Goal: Information Seeking & Learning: Learn about a topic

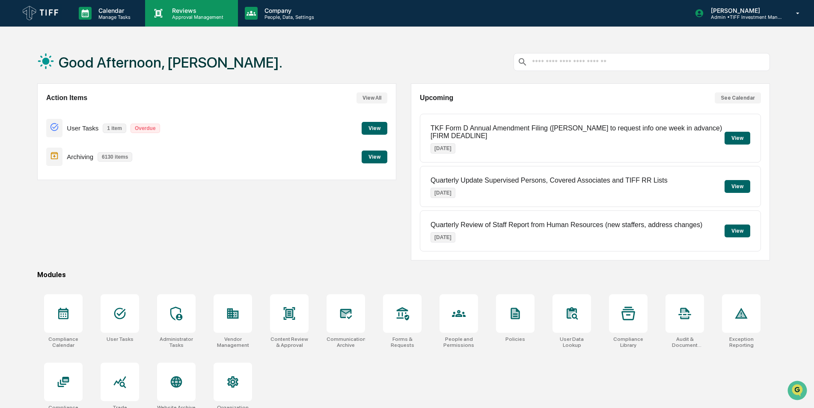
click at [185, 14] on p "Approval Management" at bounding box center [196, 17] width 62 height 6
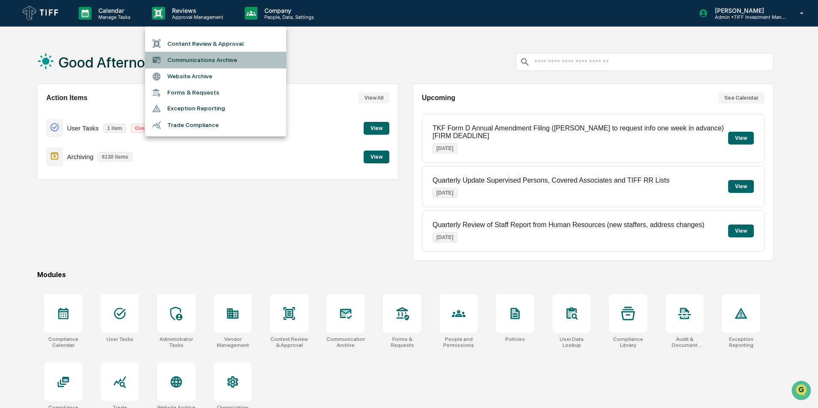
click at [197, 61] on li "Communications Archive" at bounding box center [215, 60] width 141 height 16
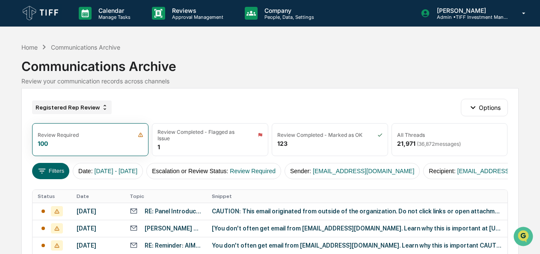
click at [81, 107] on div "Registered Rep Review" at bounding box center [72, 108] width 80 height 14
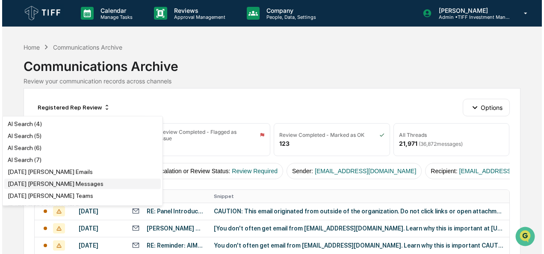
scroll to position [71, 0]
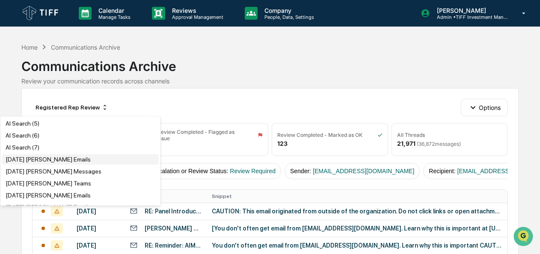
click at [59, 163] on div "[DATE] [PERSON_NAME] Emails" at bounding box center [48, 159] width 85 height 7
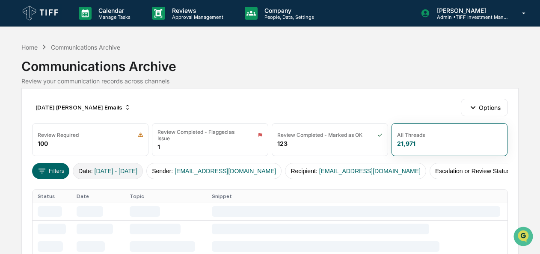
click at [100, 170] on span "[DATE] - [DATE]" at bounding box center [116, 171] width 43 height 7
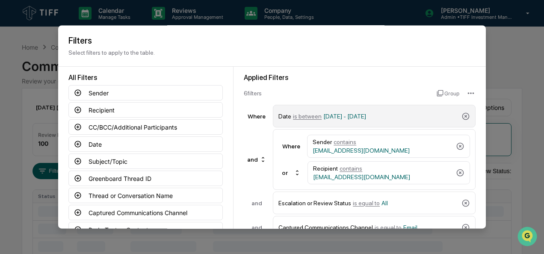
click at [302, 119] on span "is between" at bounding box center [307, 116] width 29 height 7
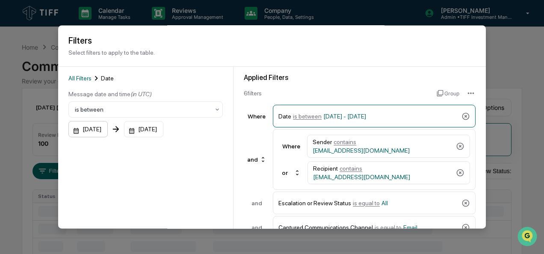
click at [72, 132] on div "[DATE]" at bounding box center [87, 130] width 39 height 16
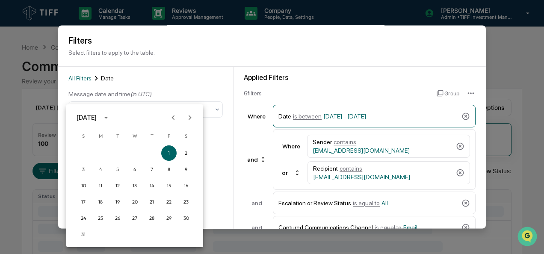
click at [189, 116] on icon "Next month" at bounding box center [190, 117] width 3 height 5
click at [98, 151] on button "1" at bounding box center [100, 153] width 15 height 15
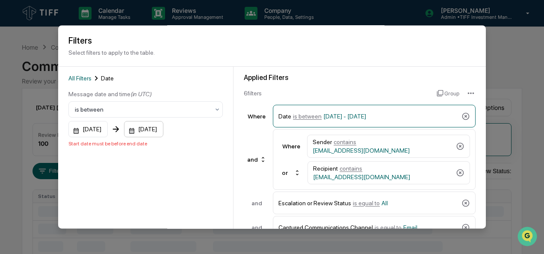
click at [143, 133] on div "[DATE]" at bounding box center [143, 130] width 39 height 16
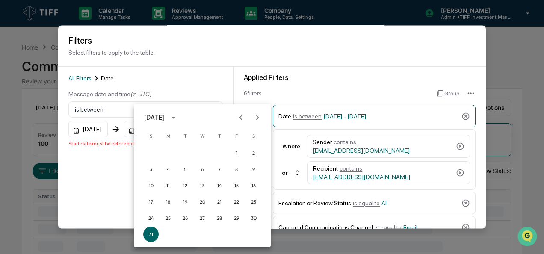
click at [253, 119] on icon "Next month" at bounding box center [257, 117] width 9 height 9
click at [184, 221] on button "30" at bounding box center [185, 218] width 15 height 15
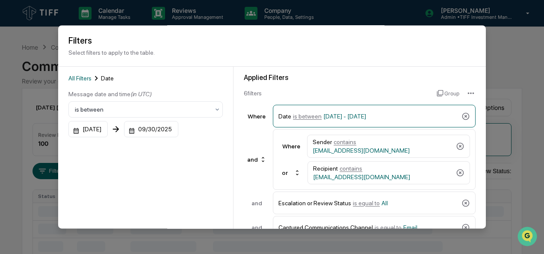
scroll to position [94, 0]
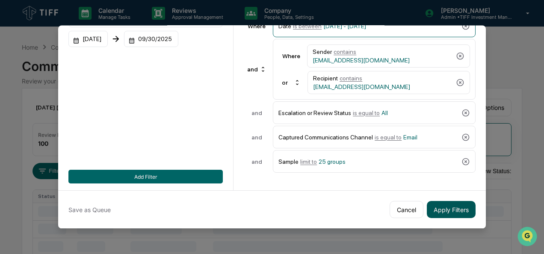
click at [436, 201] on button "Apply Filters" at bounding box center [451, 209] width 49 height 17
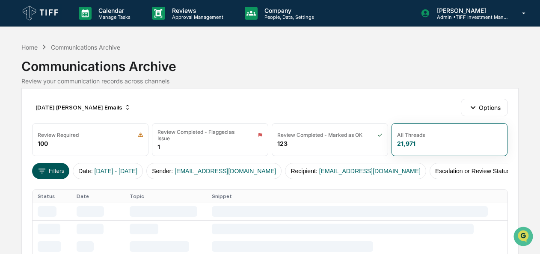
click at [52, 167] on button "Filters" at bounding box center [50, 171] width 37 height 16
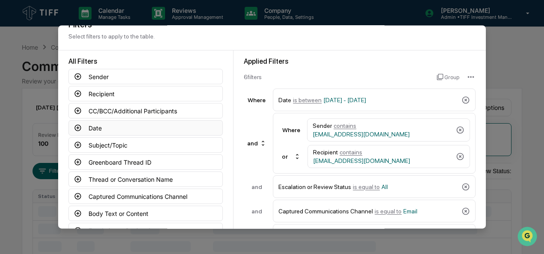
scroll to position [81, 0]
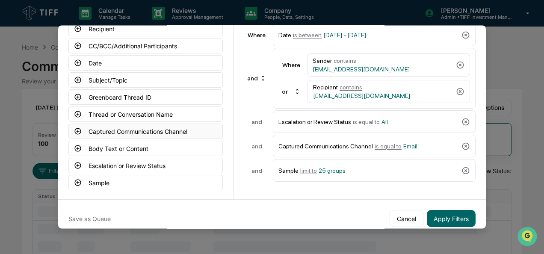
click at [75, 129] on icon at bounding box center [78, 132] width 8 height 8
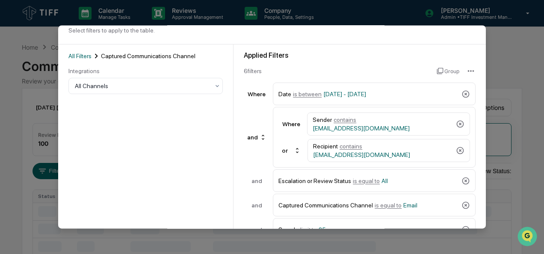
scroll to position [21, 0]
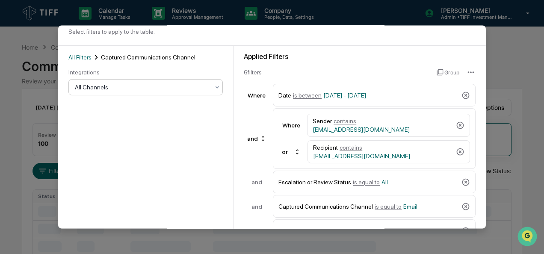
click at [146, 95] on div "All Channels" at bounding box center [145, 88] width 155 height 16
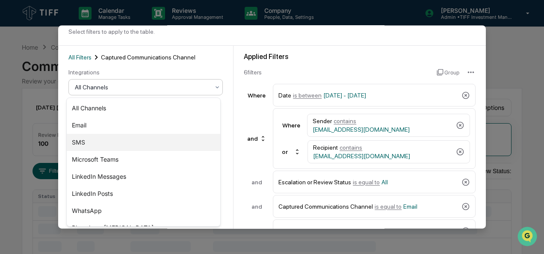
click at [112, 141] on div "SMS" at bounding box center [144, 142] width 154 height 17
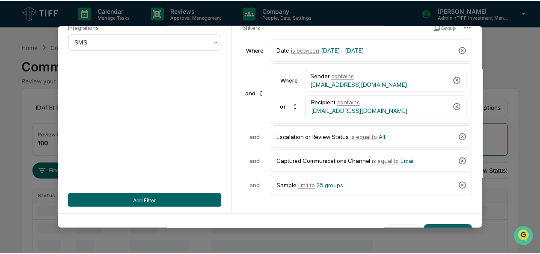
scroll to position [94, 0]
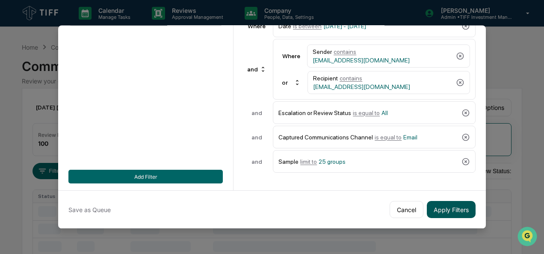
click at [451, 206] on button "Apply Filters" at bounding box center [451, 209] width 49 height 17
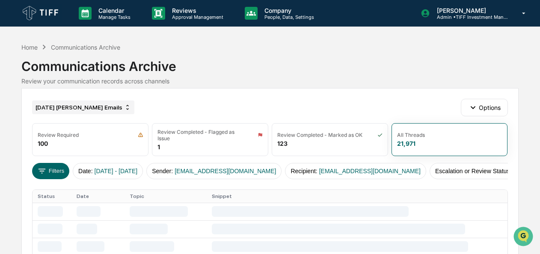
scroll to position [24, 0]
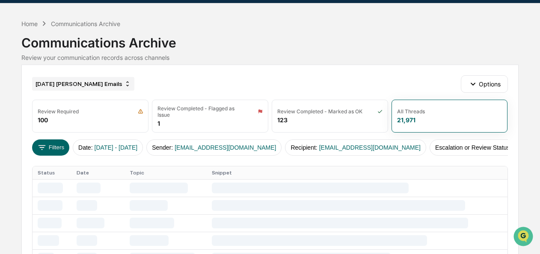
click at [74, 81] on div "[DATE] [PERSON_NAME] Emails" at bounding box center [83, 84] width 102 height 14
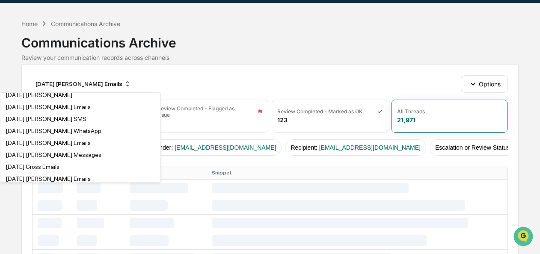
scroll to position [207, 0]
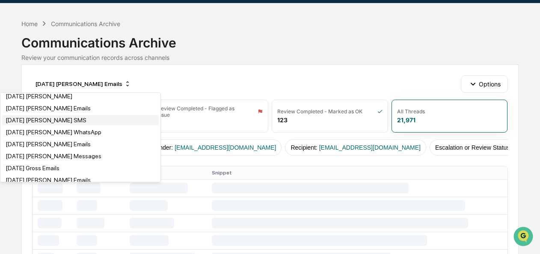
click at [63, 124] on div "[DATE] [PERSON_NAME] SMS" at bounding box center [46, 120] width 81 height 7
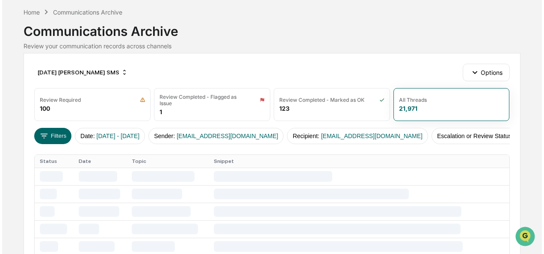
scroll to position [36, 0]
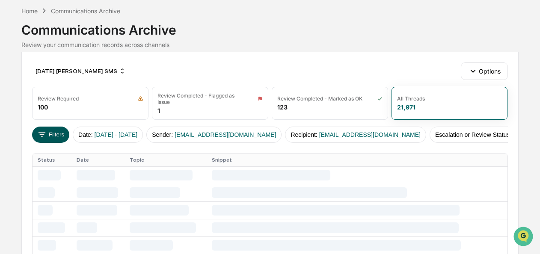
click at [58, 135] on button "Filters" at bounding box center [50, 135] width 37 height 16
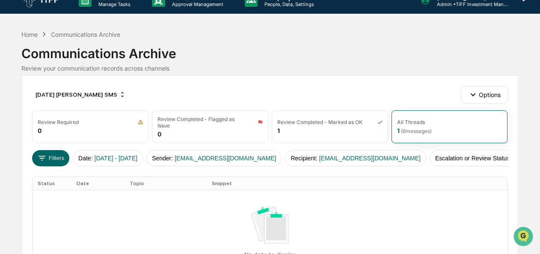
scroll to position [10, 0]
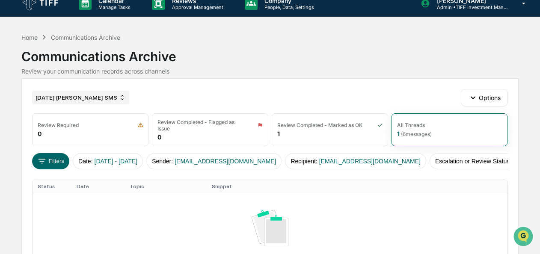
click at [52, 98] on div "[DATE] [PERSON_NAME] SMS" at bounding box center [80, 98] width 97 height 14
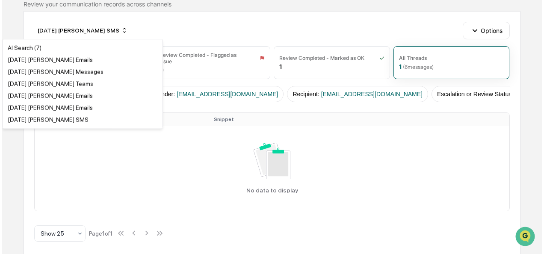
scroll to position [88, 0]
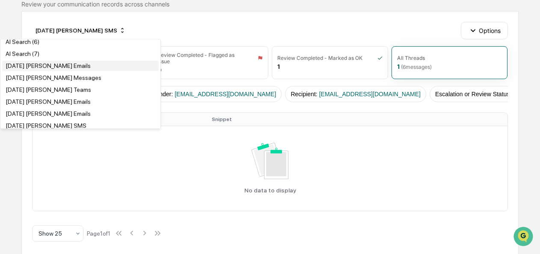
click at [62, 67] on div "[DATE] [PERSON_NAME] Emails" at bounding box center [48, 65] width 85 height 7
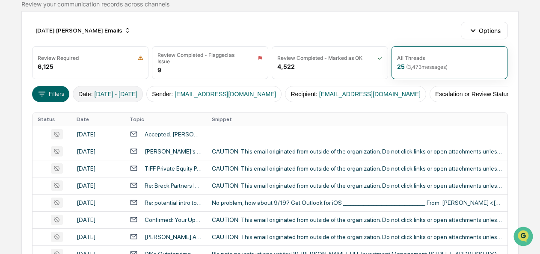
click at [92, 95] on button "Date : [DATE] - [DATE]" at bounding box center [108, 94] width 70 height 16
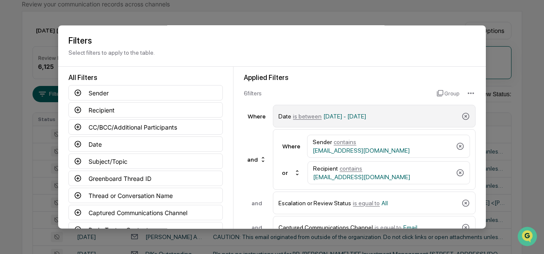
click at [303, 115] on span "is between" at bounding box center [307, 116] width 29 height 7
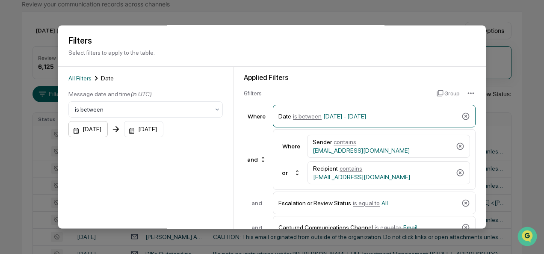
click at [73, 131] on div "[DATE]" at bounding box center [87, 130] width 39 height 16
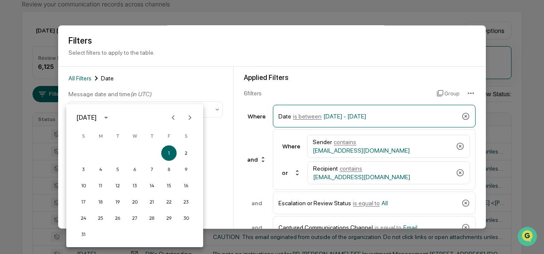
click at [188, 112] on button "Next month" at bounding box center [190, 118] width 16 height 16
click at [99, 151] on button "1" at bounding box center [100, 153] width 15 height 15
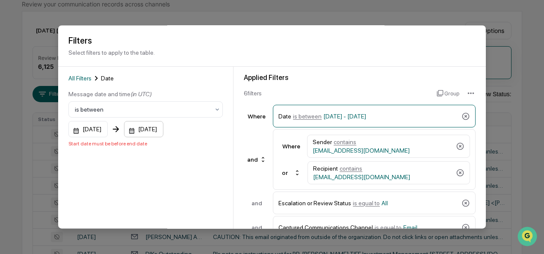
click at [141, 131] on div "[DATE]" at bounding box center [143, 130] width 39 height 16
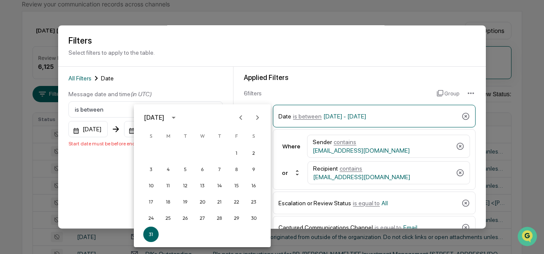
click at [259, 119] on icon "Next month" at bounding box center [257, 117] width 9 height 9
click at [184, 217] on button "30" at bounding box center [185, 218] width 15 height 15
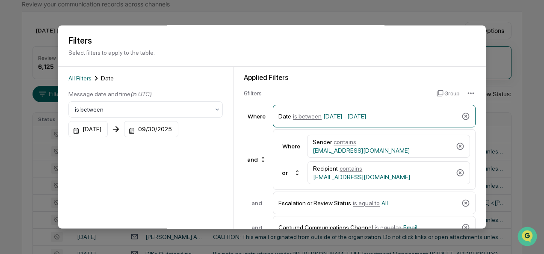
scroll to position [94, 0]
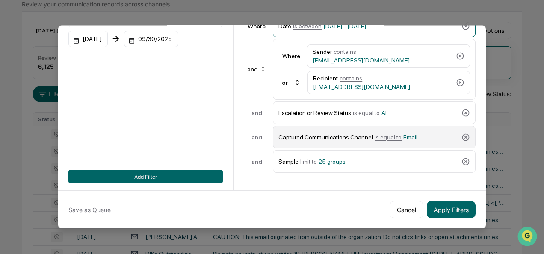
click at [377, 134] on div "Captured Communications Channel is equal to Email" at bounding box center [369, 137] width 180 height 15
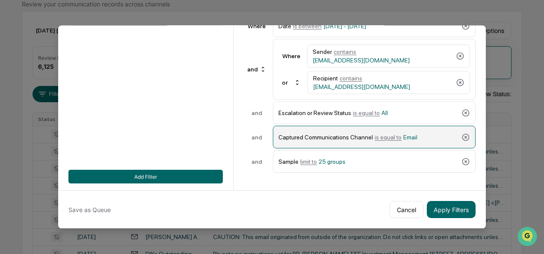
click at [377, 134] on span "is equal to" at bounding box center [388, 137] width 27 height 7
click at [404, 134] on span "Email" at bounding box center [411, 137] width 14 height 7
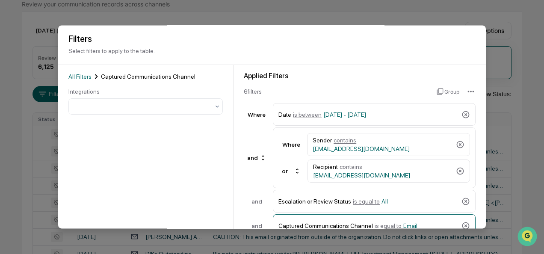
scroll to position [0, 0]
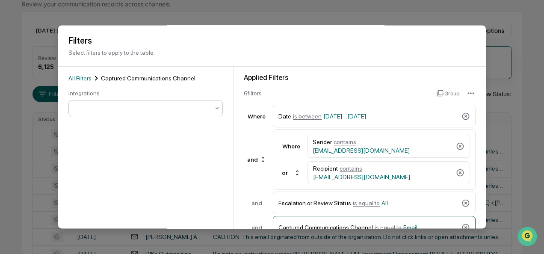
click at [96, 106] on div at bounding box center [142, 108] width 135 height 9
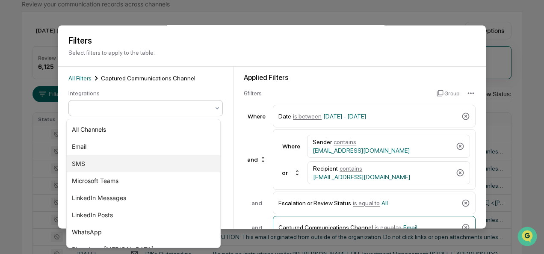
click at [86, 162] on div "SMS" at bounding box center [144, 163] width 154 height 17
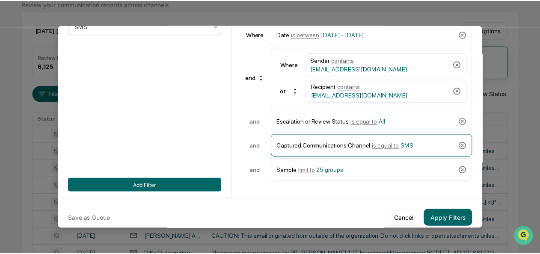
scroll to position [82, 0]
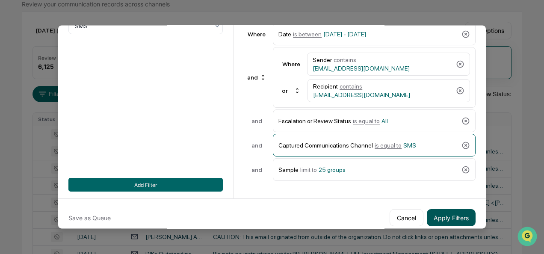
click at [439, 215] on button "Apply Filters" at bounding box center [451, 217] width 49 height 17
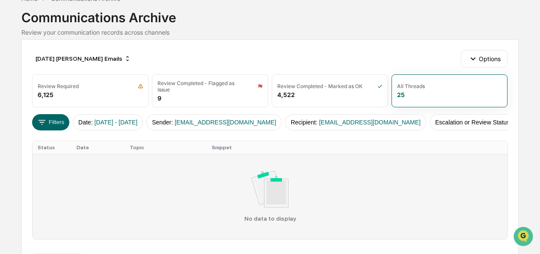
scroll to position [77, 0]
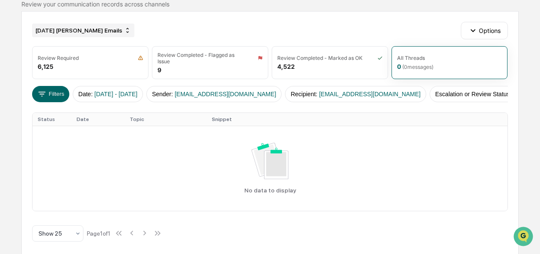
click at [90, 28] on div "[DATE] [PERSON_NAME] Emails" at bounding box center [83, 31] width 102 height 14
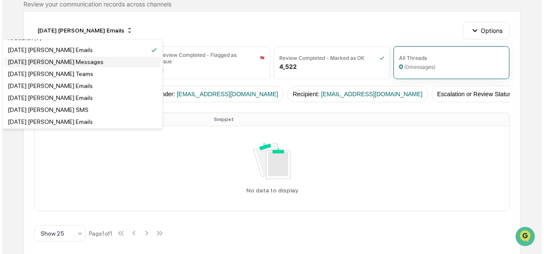
scroll to position [105, 0]
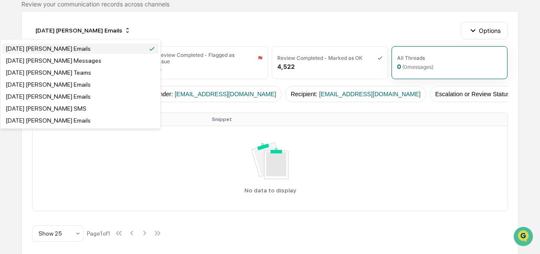
click at [67, 54] on div "[DATE] [PERSON_NAME] Emails" at bounding box center [80, 49] width 157 height 10
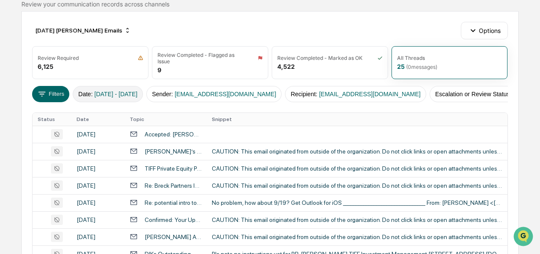
click at [83, 90] on button "Date : [DATE] - [DATE]" at bounding box center [108, 94] width 70 height 16
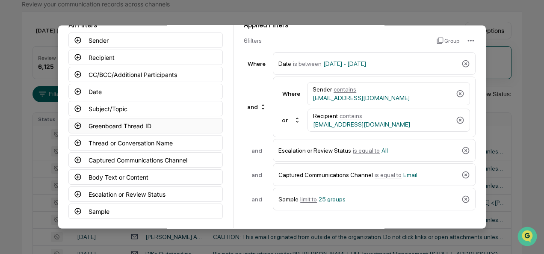
scroll to position [53, 0]
click at [76, 161] on icon at bounding box center [78, 160] width 6 height 6
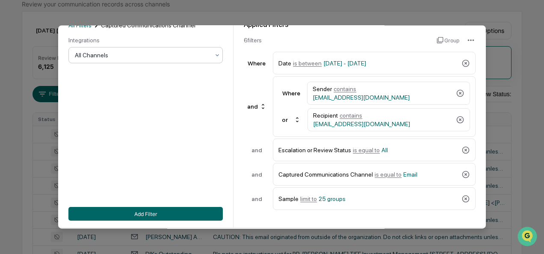
click at [136, 61] on div "All Channels" at bounding box center [142, 56] width 143 height 12
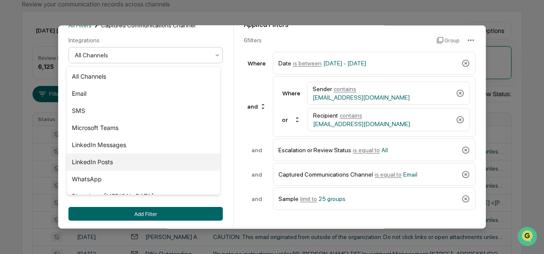
click at [113, 163] on div "LinkedIn Posts" at bounding box center [144, 162] width 154 height 17
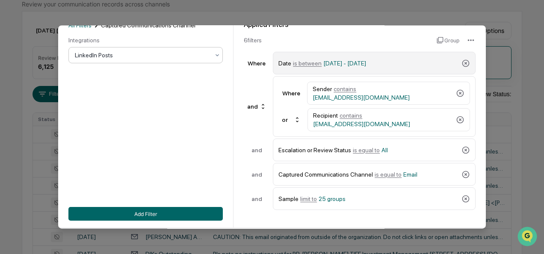
click at [306, 62] on span "is between" at bounding box center [307, 63] width 29 height 7
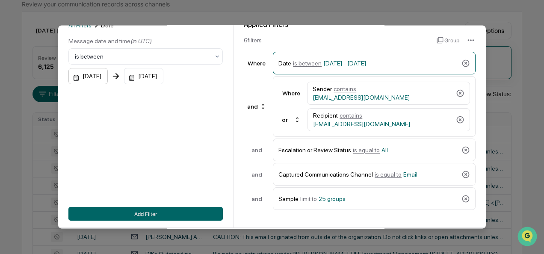
click at [76, 77] on div "[DATE]" at bounding box center [87, 76] width 39 height 16
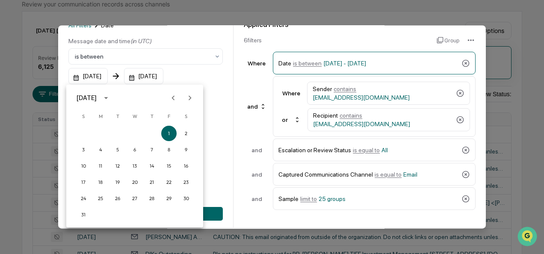
click at [190, 97] on icon "Next month" at bounding box center [189, 97] width 9 height 9
click at [99, 129] on button "1" at bounding box center [100, 133] width 15 height 15
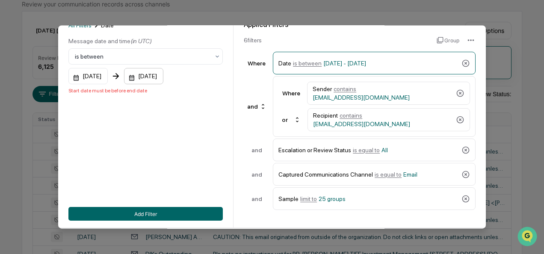
click at [143, 77] on div "[DATE]" at bounding box center [143, 76] width 39 height 16
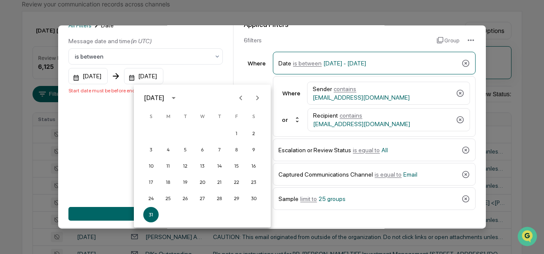
click at [254, 98] on icon "Next month" at bounding box center [257, 97] width 9 height 9
click at [184, 201] on button "30" at bounding box center [185, 198] width 15 height 15
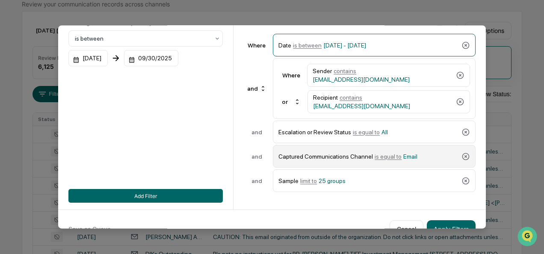
scroll to position [71, 0]
click at [382, 155] on span "is equal to" at bounding box center [388, 156] width 27 height 7
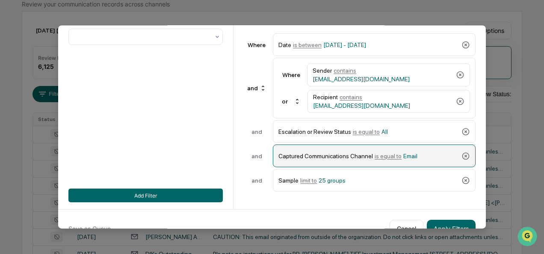
click at [404, 153] on span "Email" at bounding box center [411, 156] width 14 height 7
click at [324, 154] on div "Captured Communications Channel is equal to Email" at bounding box center [369, 156] width 180 height 15
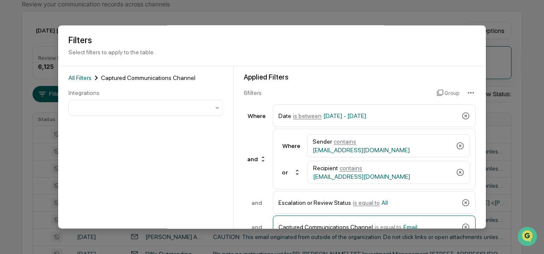
scroll to position [6, 0]
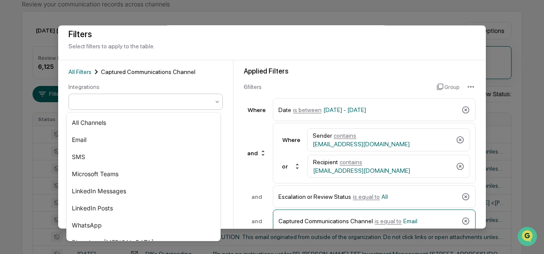
click at [155, 109] on div at bounding box center [145, 102] width 155 height 16
click at [111, 207] on div "LinkedIn Posts" at bounding box center [144, 208] width 154 height 17
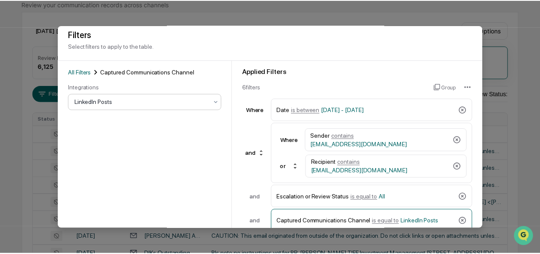
scroll to position [94, 0]
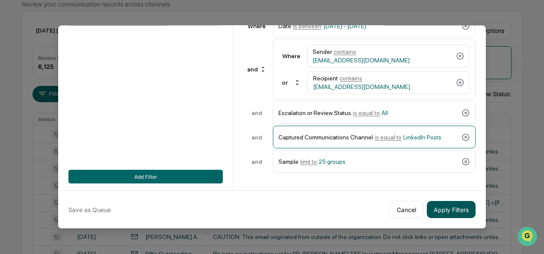
click at [447, 205] on button "Apply Filters" at bounding box center [451, 209] width 49 height 17
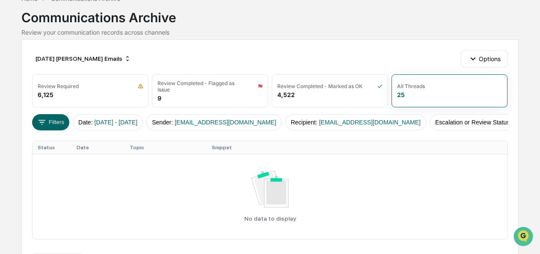
scroll to position [77, 0]
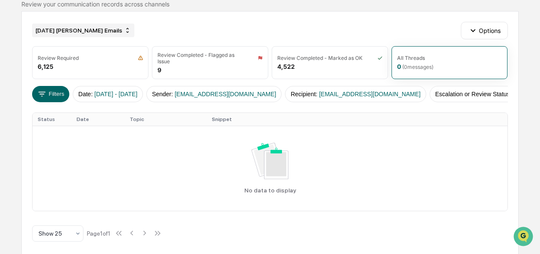
click at [63, 29] on div "[DATE] [PERSON_NAME] Emails" at bounding box center [83, 31] width 102 height 14
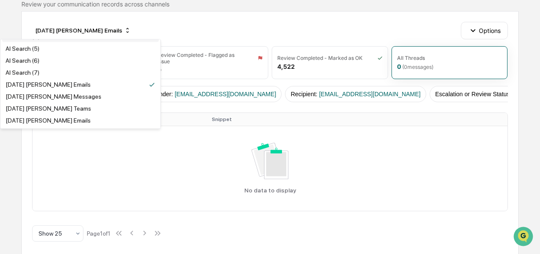
scroll to position [70, 0]
click at [56, 99] on div "[DATE] [PERSON_NAME] Messages" at bounding box center [54, 95] width 96 height 7
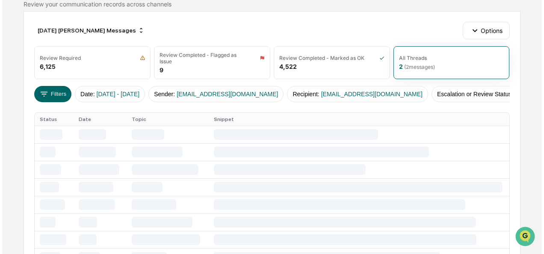
scroll to position [34, 0]
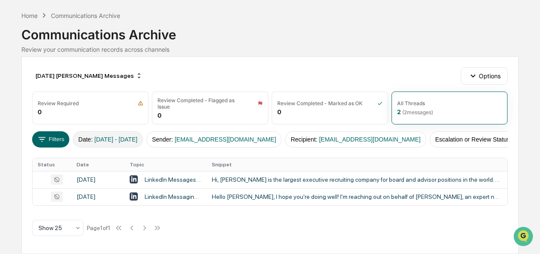
click at [107, 136] on span "[DATE] - [DATE]" at bounding box center [116, 139] width 43 height 7
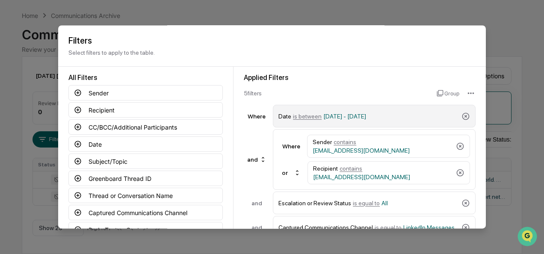
click at [300, 117] on span "is between" at bounding box center [307, 116] width 29 height 7
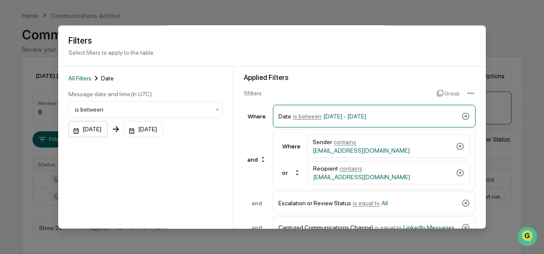
click at [73, 129] on div "[DATE]" at bounding box center [87, 130] width 39 height 16
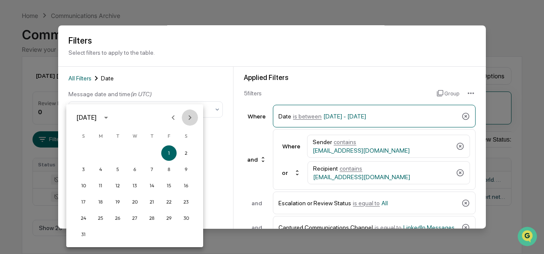
click at [188, 117] on icon "Next month" at bounding box center [189, 117] width 9 height 9
click at [97, 149] on button "1" at bounding box center [100, 153] width 15 height 15
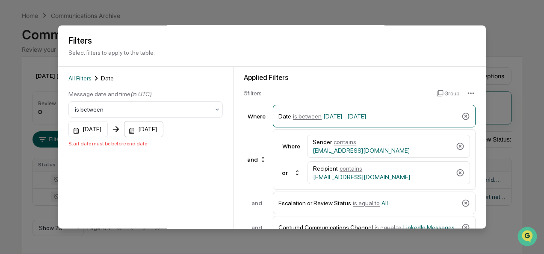
click at [141, 131] on div "[DATE]" at bounding box center [143, 130] width 39 height 16
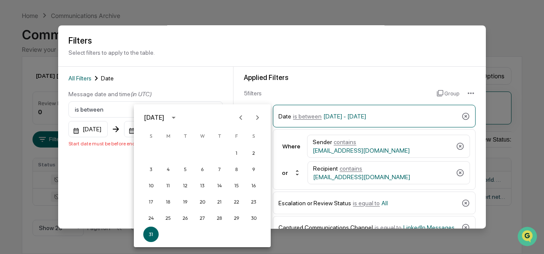
click at [259, 117] on icon "Next month" at bounding box center [257, 117] width 3 height 5
click at [188, 216] on button "30" at bounding box center [185, 218] width 15 height 15
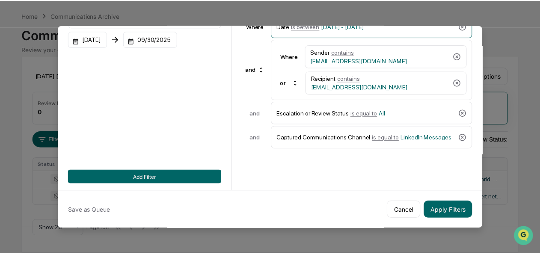
scroll to position [93, 0]
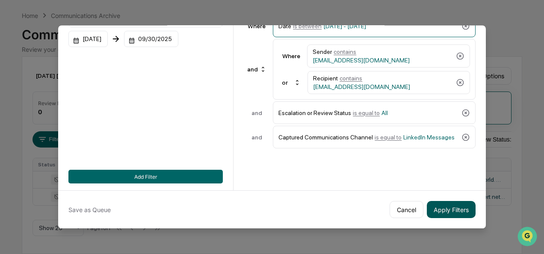
click at [442, 208] on button "Apply Filters" at bounding box center [451, 209] width 49 height 17
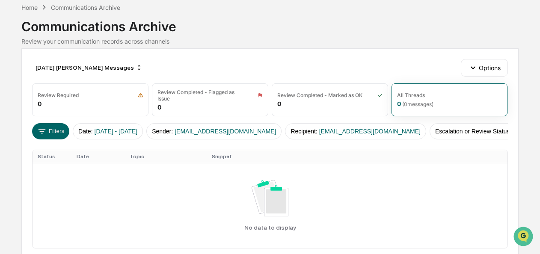
scroll to position [39, 0]
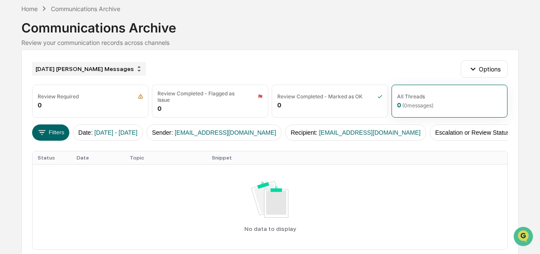
click at [76, 68] on div "[DATE] [PERSON_NAME] Messages" at bounding box center [89, 69] width 114 height 14
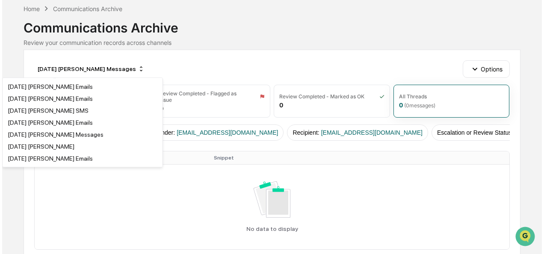
scroll to position [140, 0]
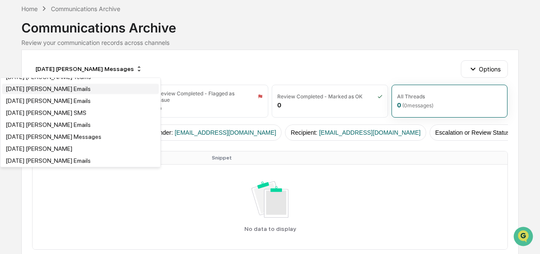
click at [51, 92] on div "[DATE] [PERSON_NAME] Emails" at bounding box center [48, 89] width 85 height 7
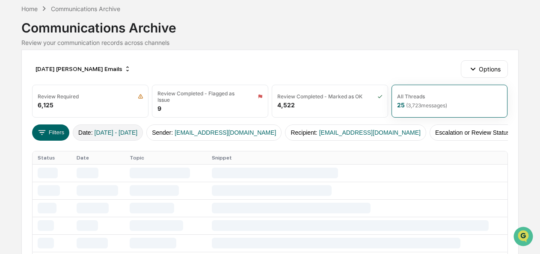
click at [107, 130] on span "[DATE] - [DATE]" at bounding box center [116, 132] width 43 height 7
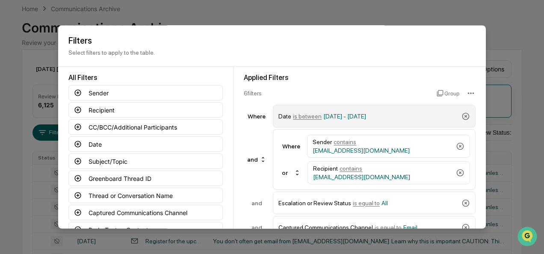
click at [305, 118] on span "is between" at bounding box center [307, 116] width 29 height 7
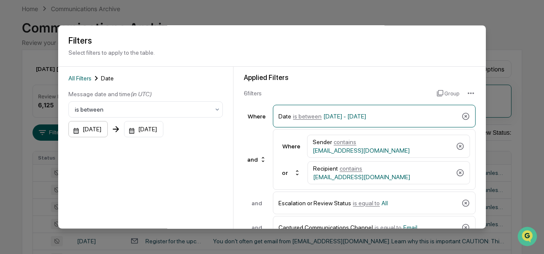
click at [74, 133] on div "[DATE]" at bounding box center [87, 130] width 39 height 16
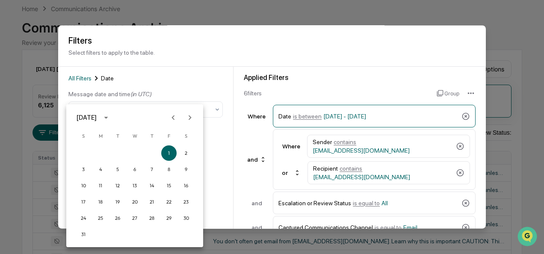
click at [190, 118] on icon "Next month" at bounding box center [190, 117] width 3 height 5
click at [104, 152] on button "1" at bounding box center [100, 153] width 15 height 15
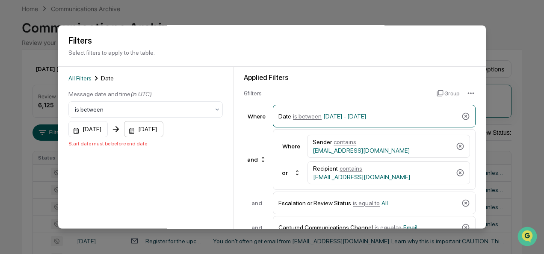
click at [139, 133] on div "[DATE]" at bounding box center [143, 130] width 39 height 16
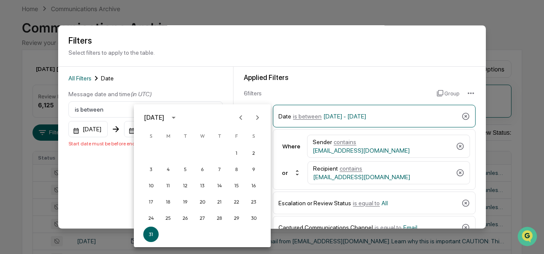
click at [258, 117] on icon "Next month" at bounding box center [257, 117] width 3 height 5
click at [181, 222] on button "30" at bounding box center [185, 218] width 15 height 15
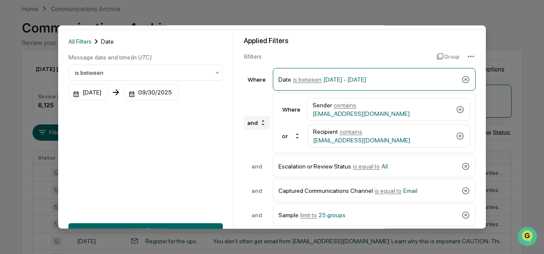
scroll to position [94, 0]
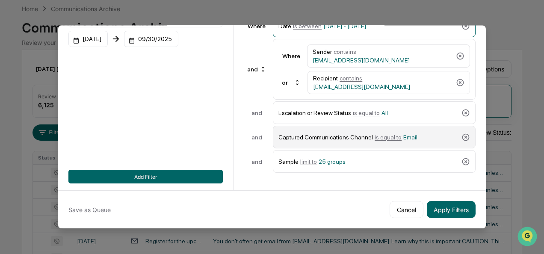
click at [384, 134] on span "is equal to" at bounding box center [388, 137] width 27 height 7
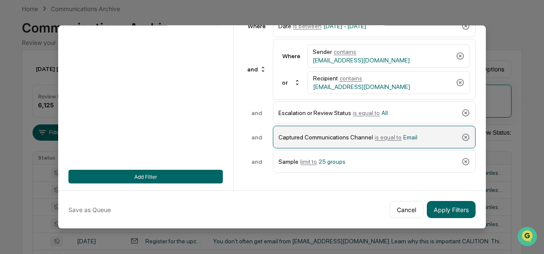
click at [404, 134] on span "Email" at bounding box center [411, 137] width 14 height 7
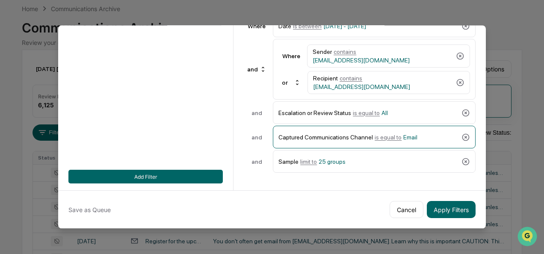
scroll to position [0, 0]
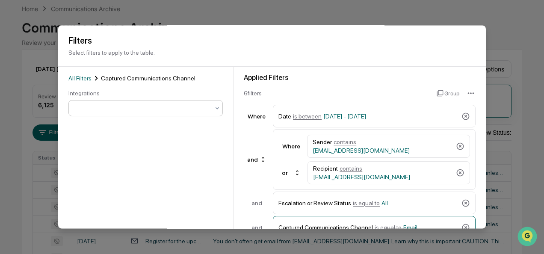
click at [112, 107] on div at bounding box center [142, 108] width 135 height 9
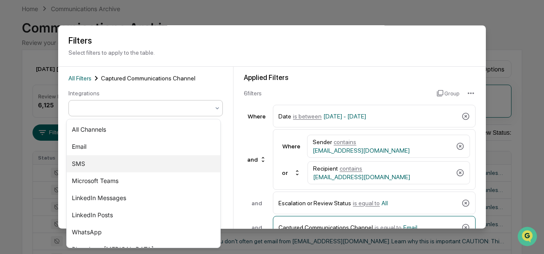
click at [101, 161] on div "SMS" at bounding box center [144, 163] width 154 height 17
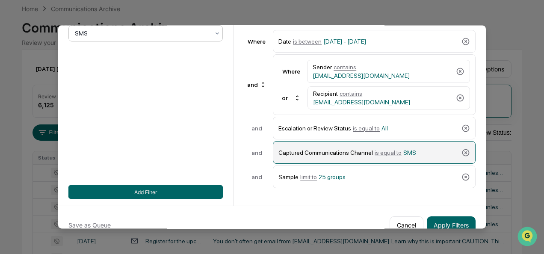
scroll to position [94, 0]
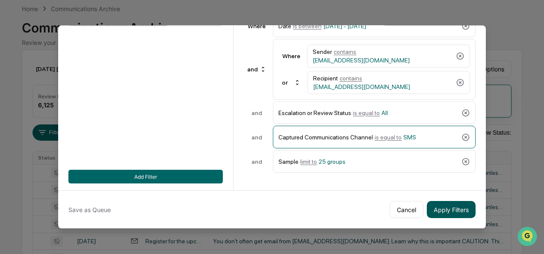
click at [457, 205] on button "Apply Filters" at bounding box center [451, 209] width 49 height 17
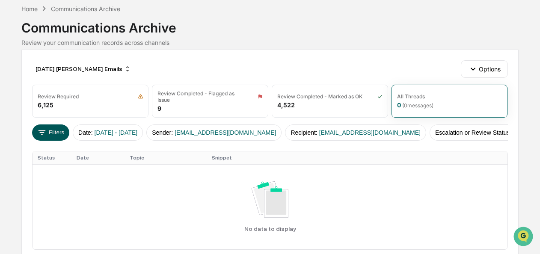
click at [60, 129] on button "Filters" at bounding box center [50, 133] width 37 height 16
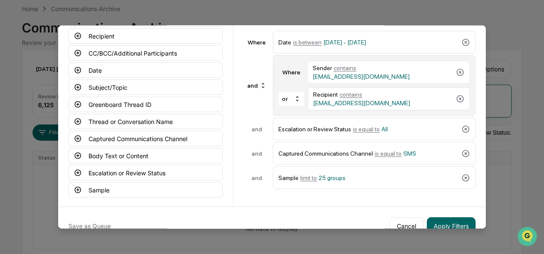
scroll to position [74, 0]
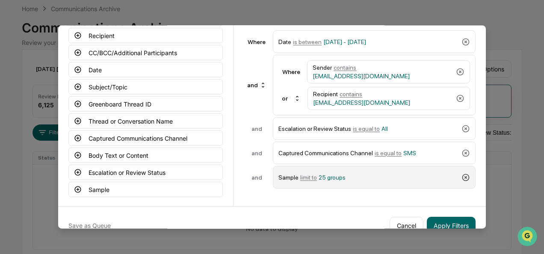
click at [464, 176] on icon at bounding box center [466, 177] width 7 height 7
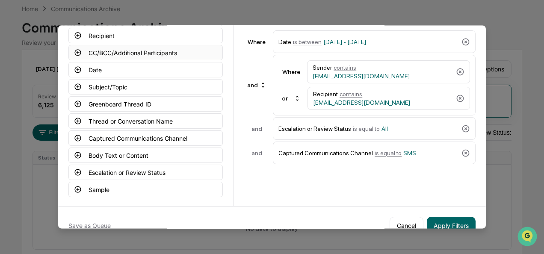
click at [76, 54] on icon at bounding box center [78, 53] width 8 height 8
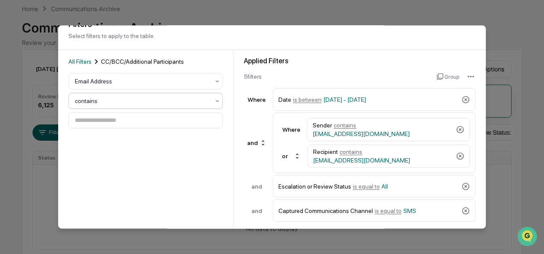
scroll to position [16, 0]
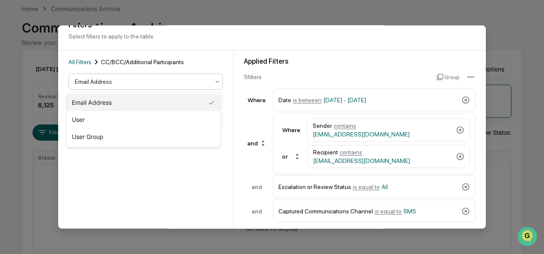
click at [119, 82] on div at bounding box center [142, 82] width 135 height 9
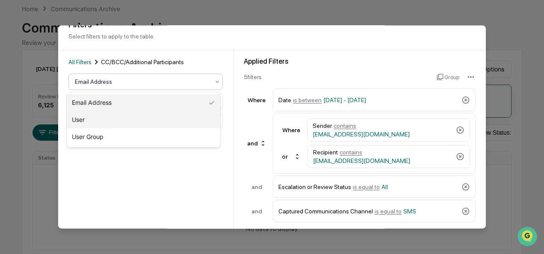
click at [112, 123] on div "User" at bounding box center [144, 119] width 154 height 17
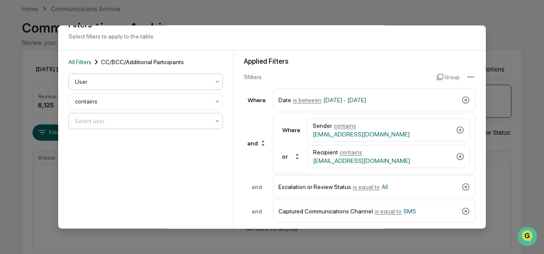
click at [129, 123] on div at bounding box center [142, 121] width 135 height 9
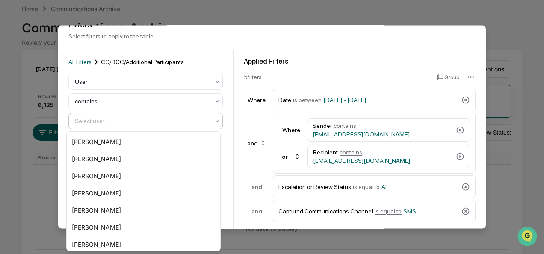
type input "*"
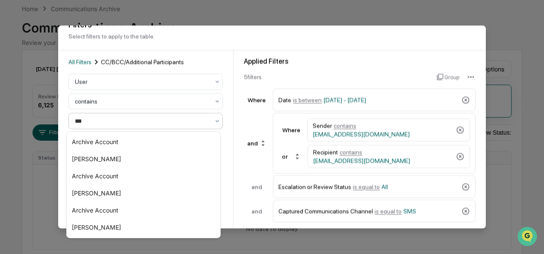
type input "****"
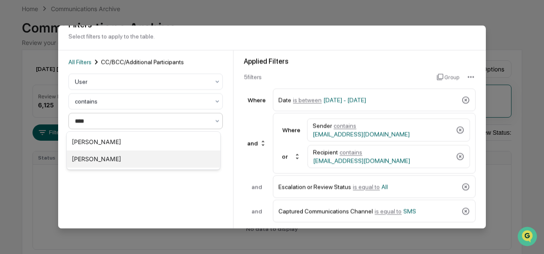
click at [136, 159] on div "[PERSON_NAME]" at bounding box center [144, 159] width 154 height 17
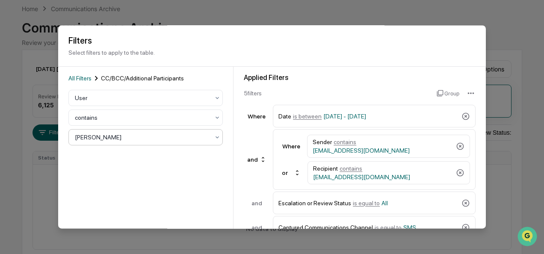
scroll to position [94, 0]
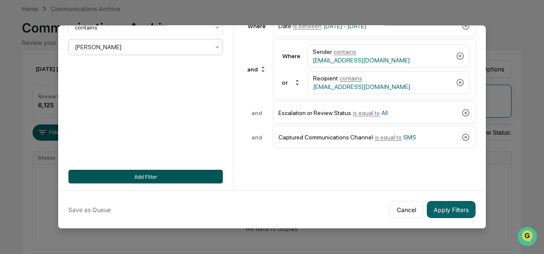
click at [136, 174] on button "Add Filter" at bounding box center [145, 177] width 155 height 14
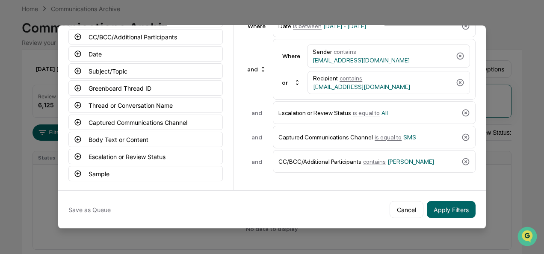
scroll to position [0, 0]
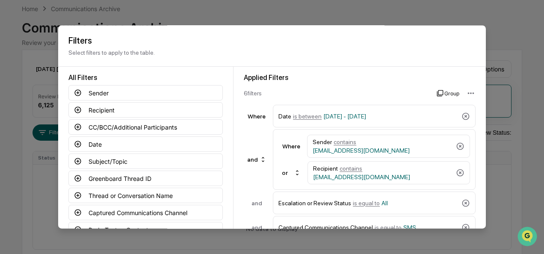
click at [440, 93] on icon at bounding box center [440, 93] width 7 height 7
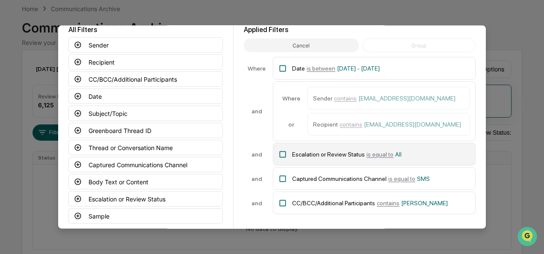
scroll to position [94, 0]
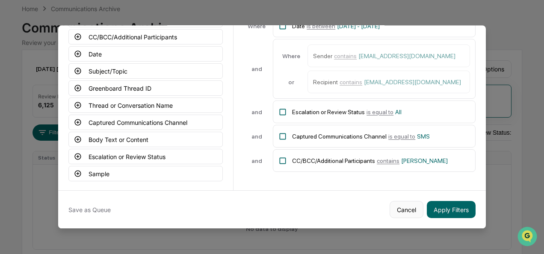
click at [398, 205] on button "Cancel" at bounding box center [407, 209] width 34 height 17
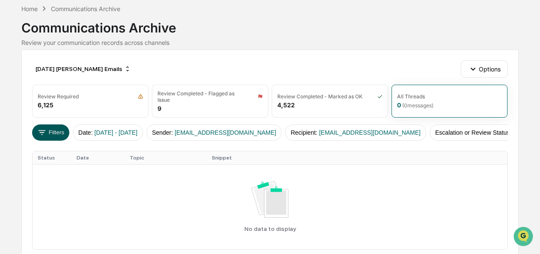
click at [65, 134] on button "Filters" at bounding box center [50, 133] width 37 height 16
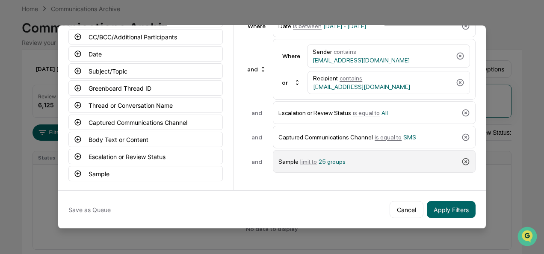
click at [464, 158] on icon at bounding box center [466, 161] width 7 height 7
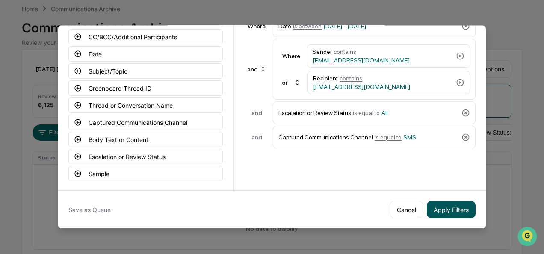
click at [437, 201] on button "Apply Filters" at bounding box center [451, 209] width 49 height 17
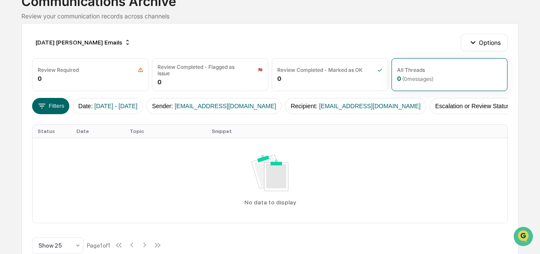
scroll to position [0, 0]
